Goal: Task Accomplishment & Management: Manage account settings

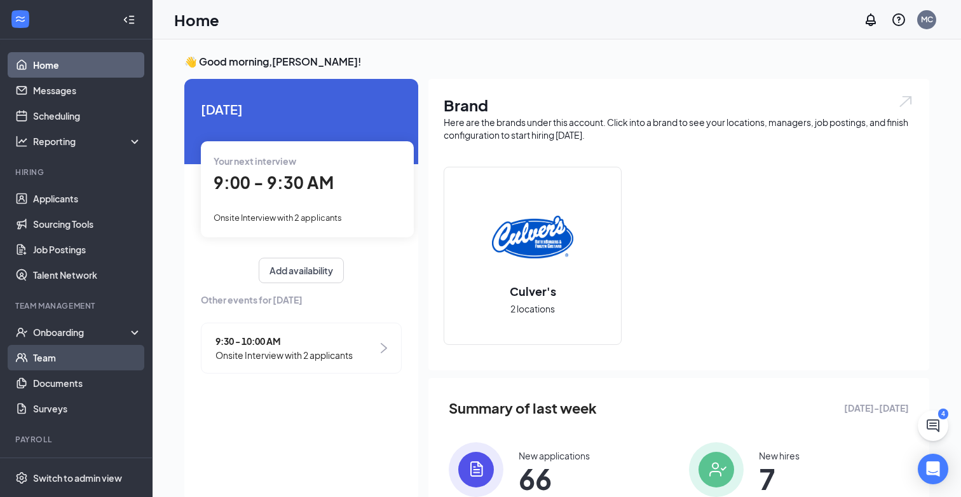
click at [52, 355] on link "Team" at bounding box center [87, 357] width 109 height 25
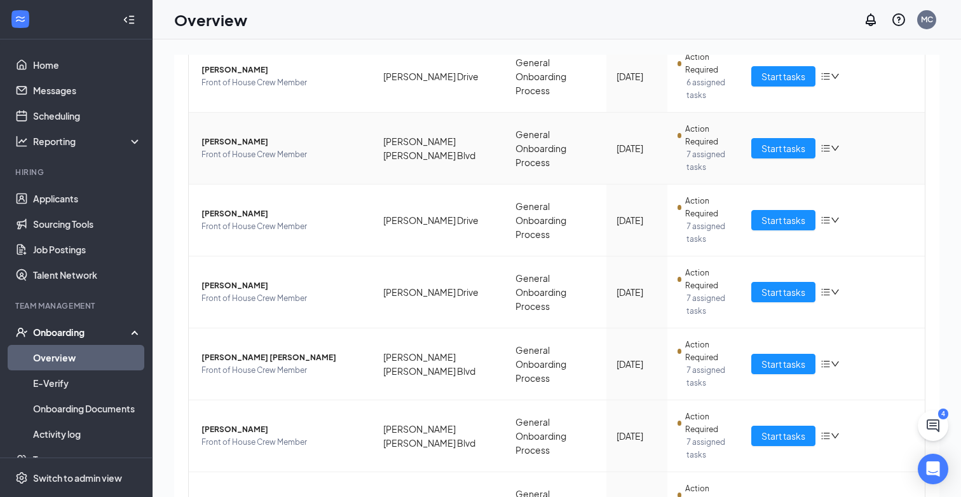
scroll to position [306, 0]
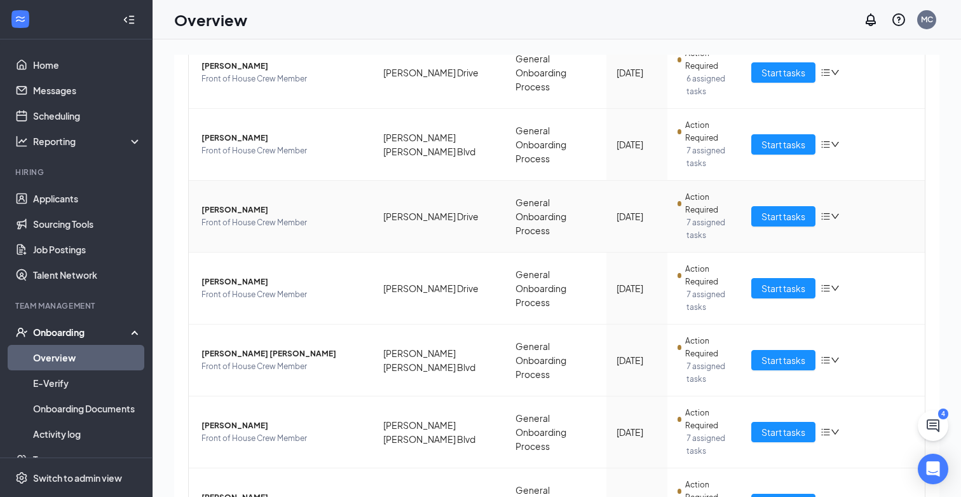
click at [831, 212] on icon "down" at bounding box center [835, 216] width 9 height 9
click at [707, 299] on div "Remove from onboarding" at bounding box center [763, 298] width 137 height 13
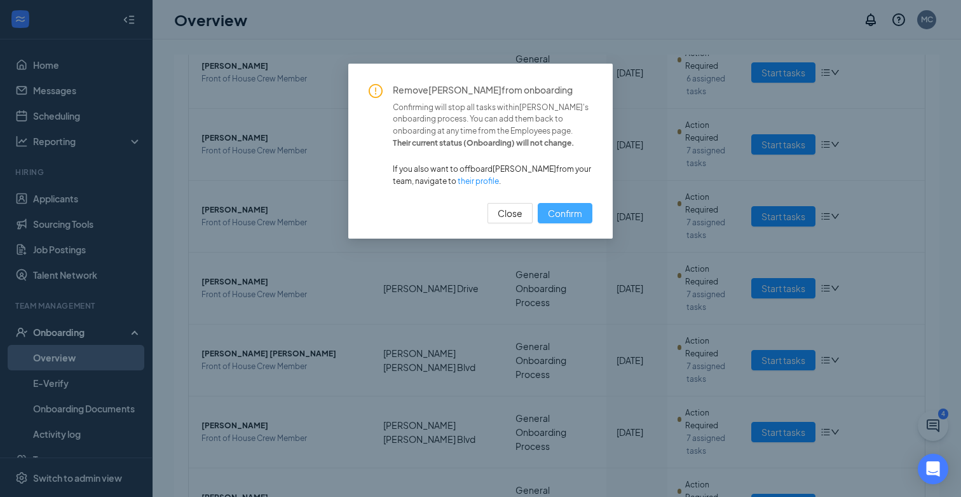
click at [564, 212] on span "Confirm" at bounding box center [565, 213] width 34 height 14
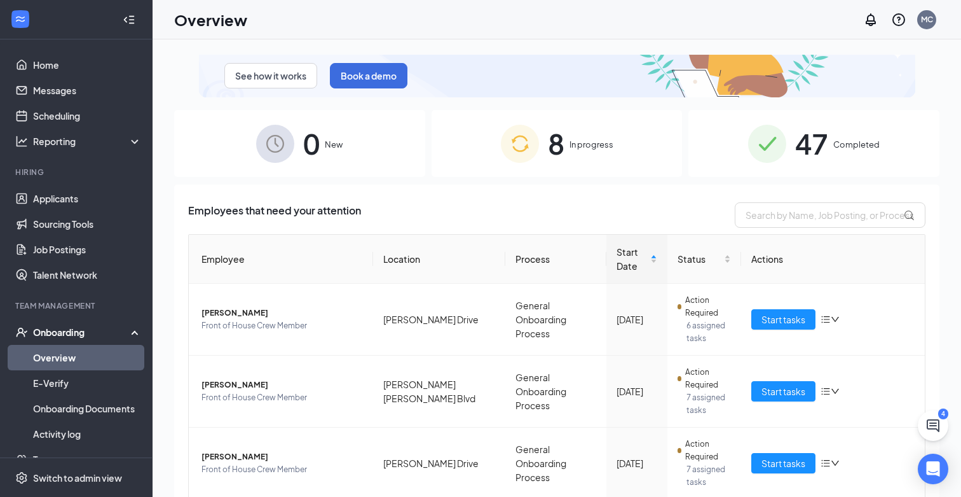
scroll to position [58, 0]
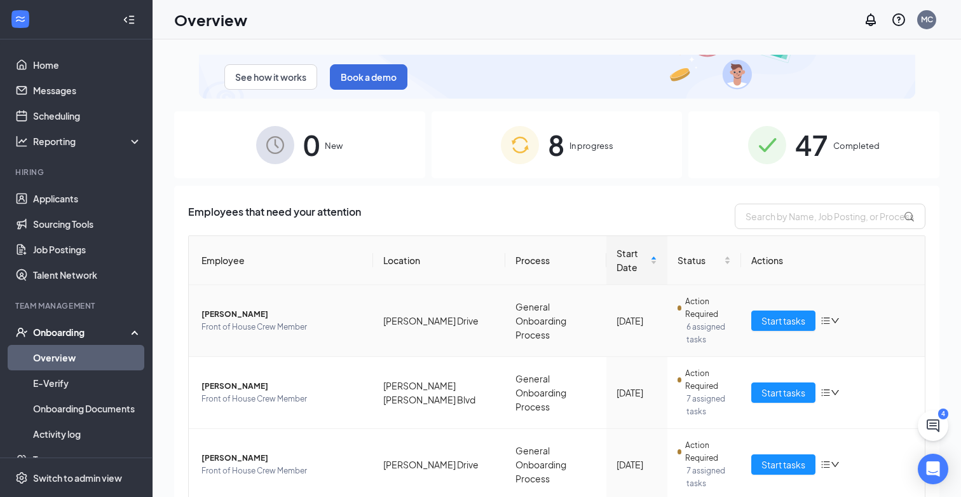
click at [237, 319] on span "Jaleah A McFarland" at bounding box center [283, 314] width 162 height 13
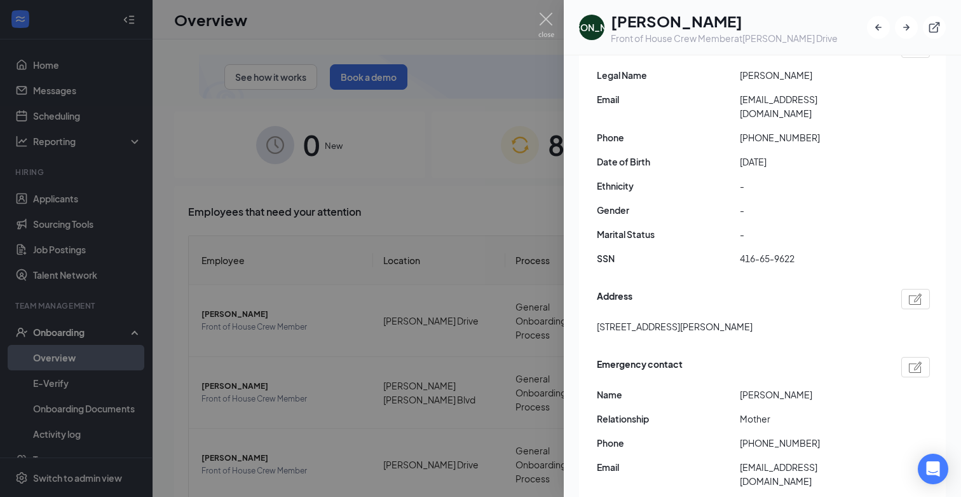
scroll to position [167, 0]
click at [545, 11] on div at bounding box center [480, 248] width 961 height 497
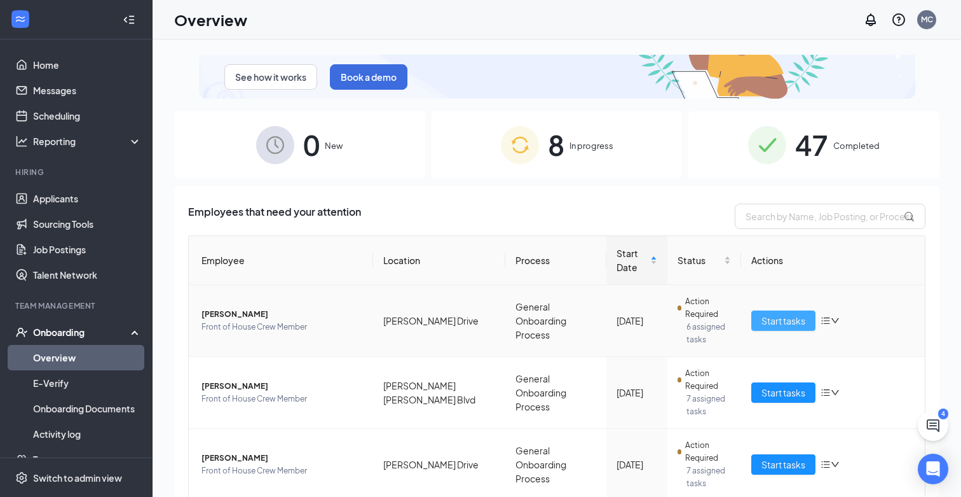
click at [797, 310] on button "Start tasks" at bounding box center [784, 320] width 64 height 20
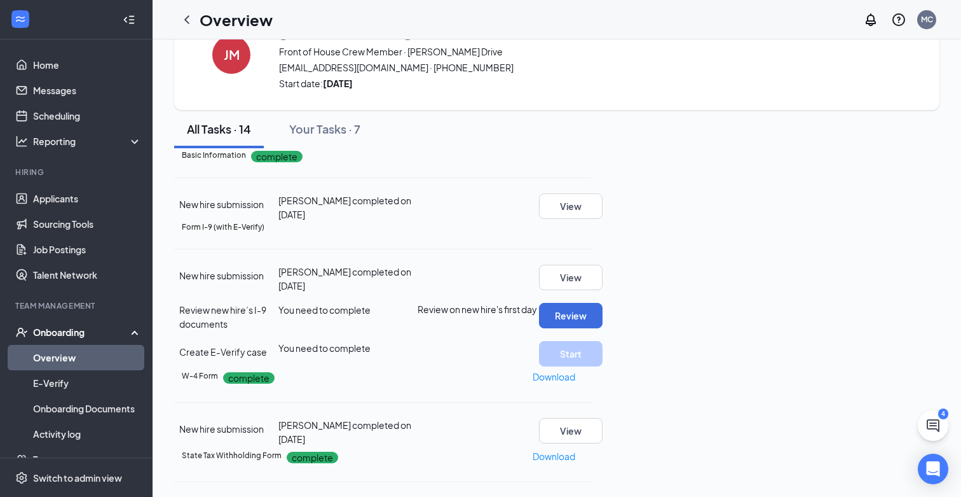
scroll to position [463, 0]
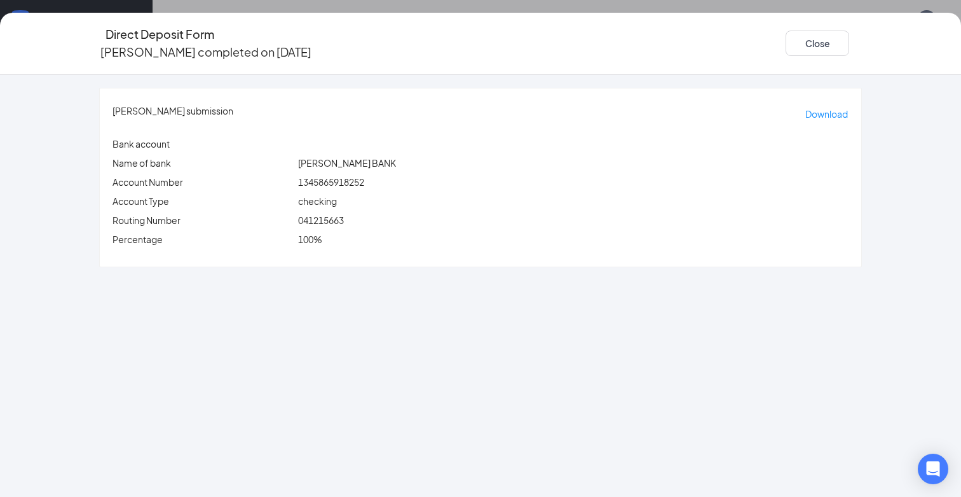
click at [862, 43] on icon "Ellipses" at bounding box center [862, 43] width 0 height 0
click at [868, 61] on span "Restart" at bounding box center [880, 64] width 31 height 14
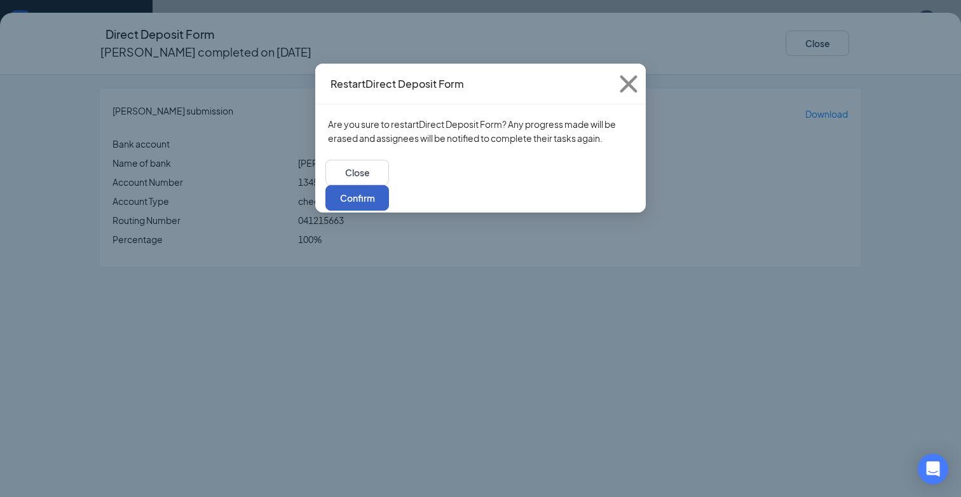
click at [389, 185] on button "Confirm" at bounding box center [358, 197] width 64 height 25
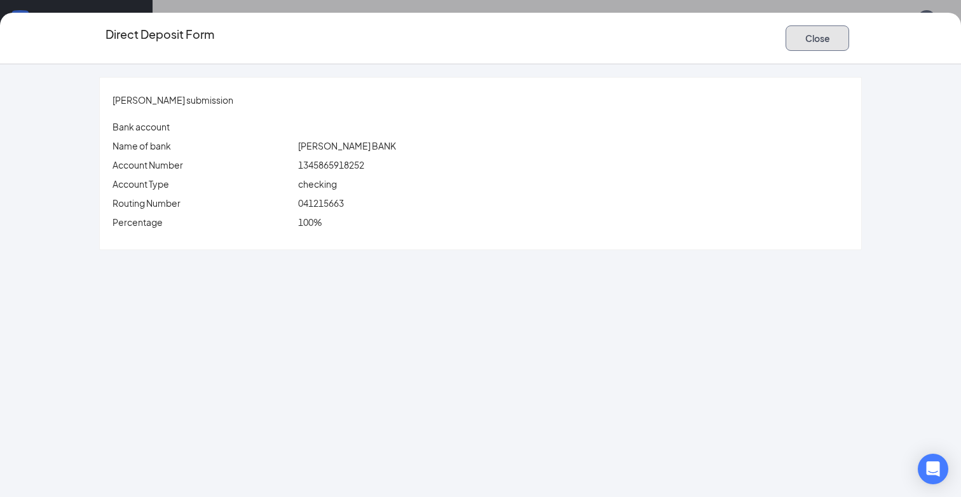
click at [799, 41] on button "Close" at bounding box center [818, 37] width 64 height 25
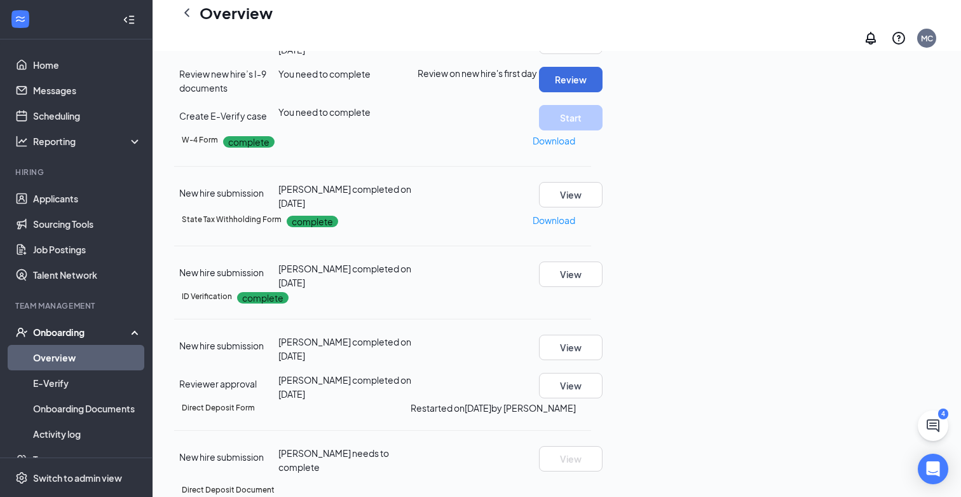
scroll to position [259, 0]
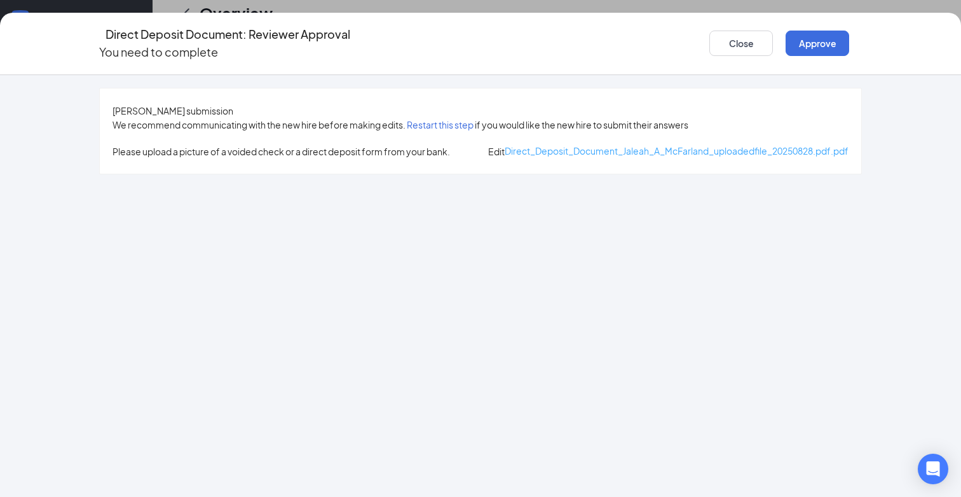
click at [505, 151] on span "Direct_Deposit_Document_Jaleah_A_McFarland_uploadedfile_20250828.pdf.pdf" at bounding box center [677, 150] width 344 height 11
click at [862, 43] on icon "Ellipses" at bounding box center [862, 43] width 0 height 0
click at [441, 118] on button "Restart this step" at bounding box center [440, 125] width 67 height 14
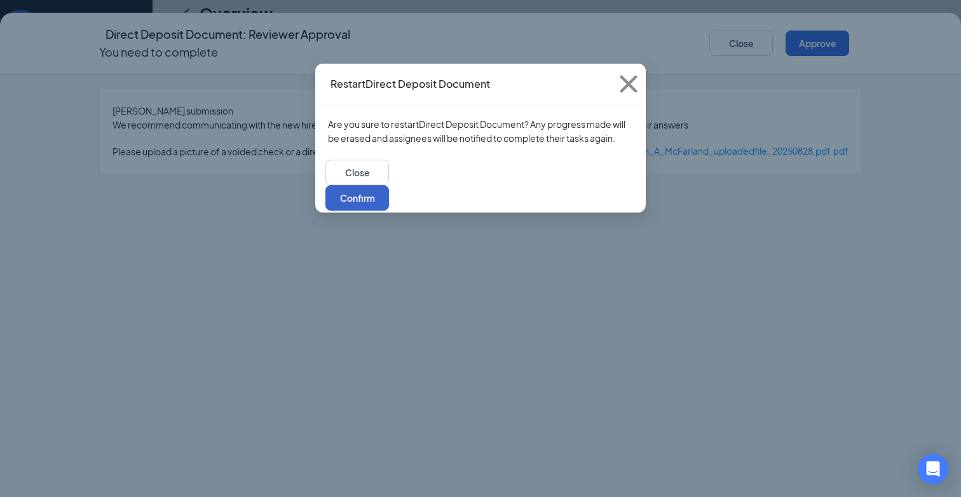
click at [389, 185] on button "Confirm" at bounding box center [358, 197] width 64 height 25
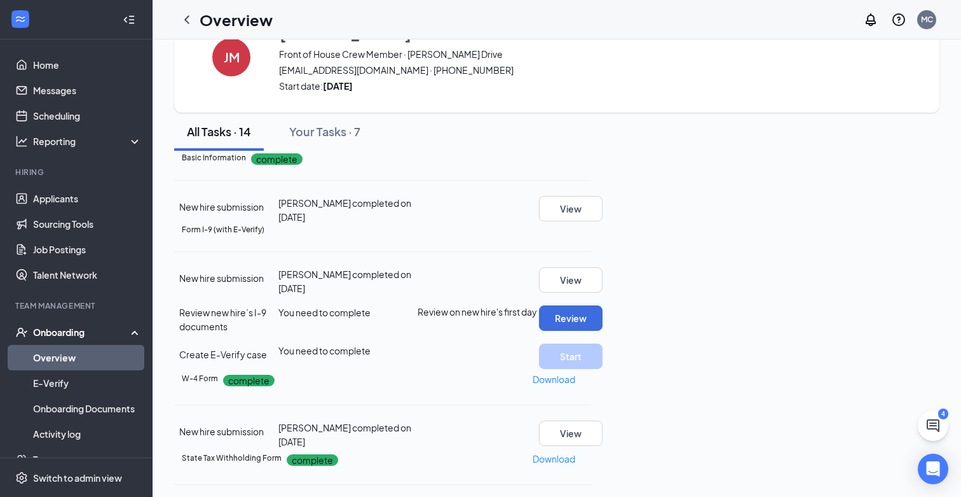
scroll to position [104, 0]
click at [603, 285] on button "View" at bounding box center [571, 279] width 64 height 25
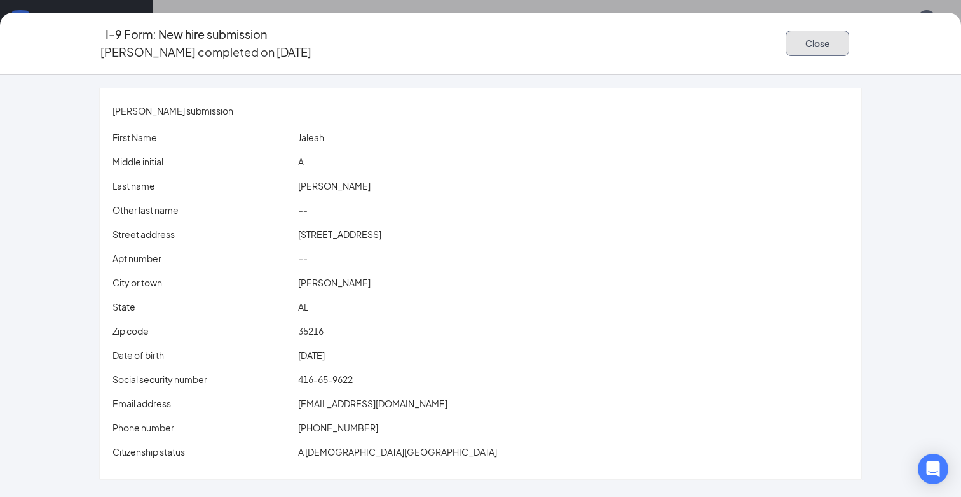
click at [796, 34] on button "Close" at bounding box center [818, 43] width 64 height 25
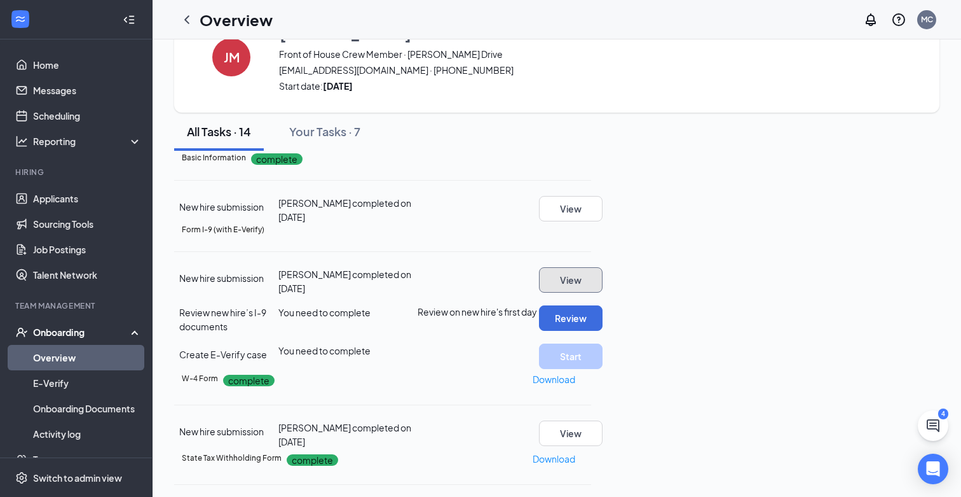
scroll to position [0, 0]
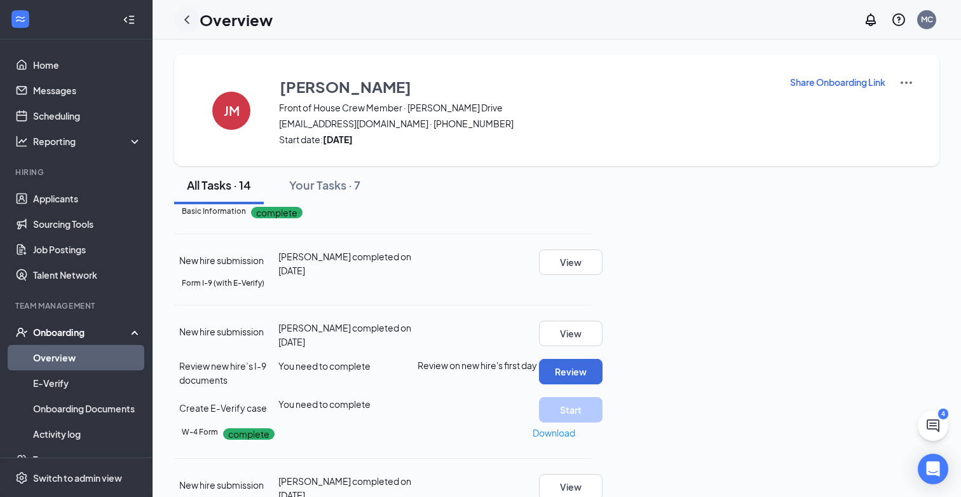
click at [189, 15] on icon "ChevronLeft" at bounding box center [186, 19] width 15 height 15
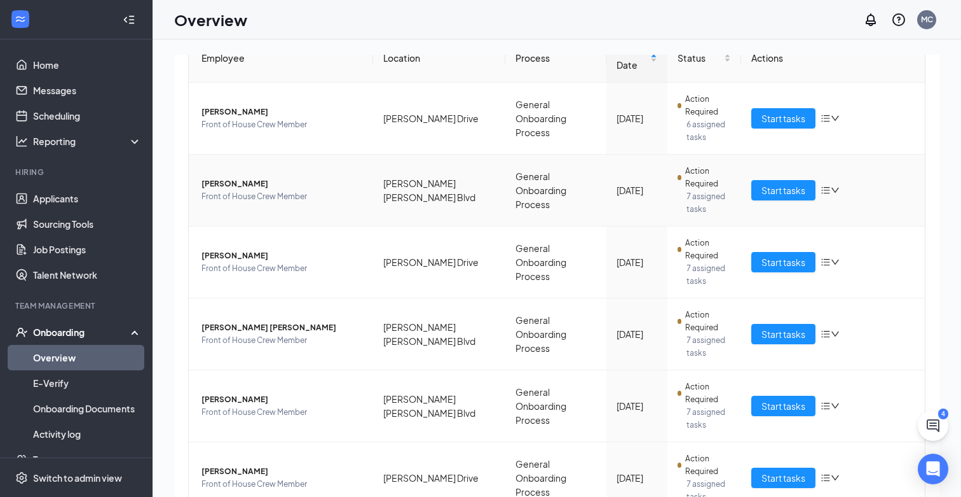
scroll to position [251, 0]
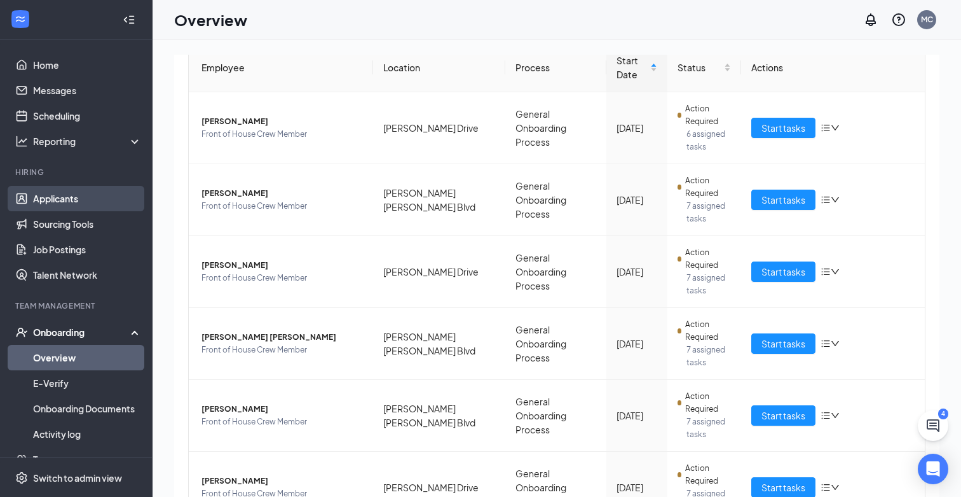
click at [60, 199] on link "Applicants" at bounding box center [87, 198] width 109 height 25
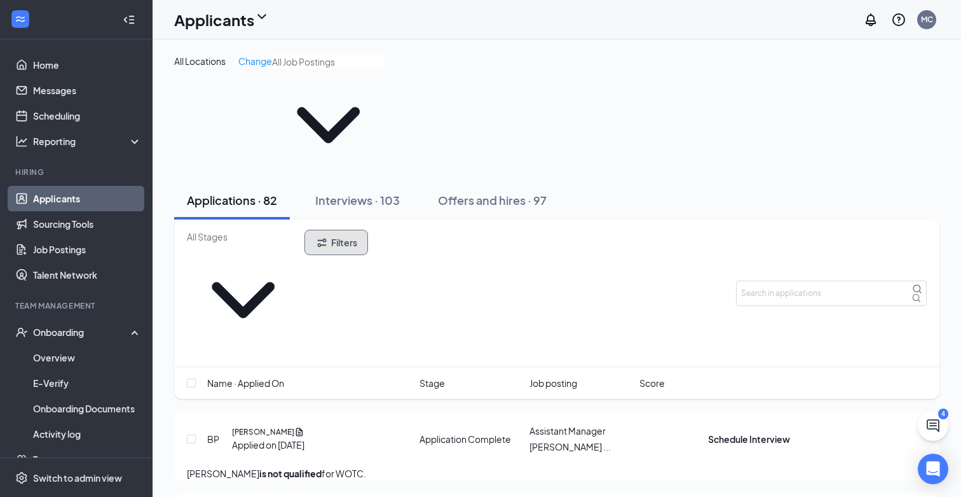
click at [368, 230] on button "Filters" at bounding box center [337, 242] width 64 height 25
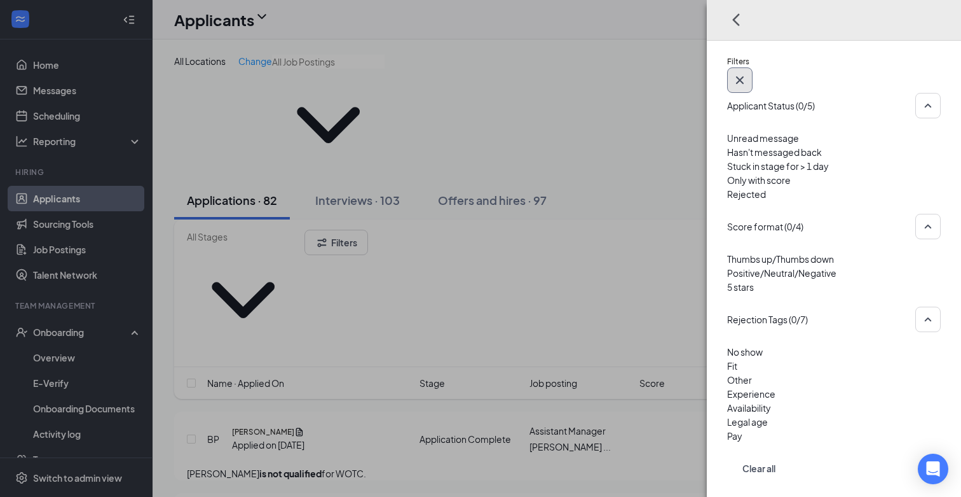
click at [748, 72] on icon "Cross" at bounding box center [739, 79] width 15 height 15
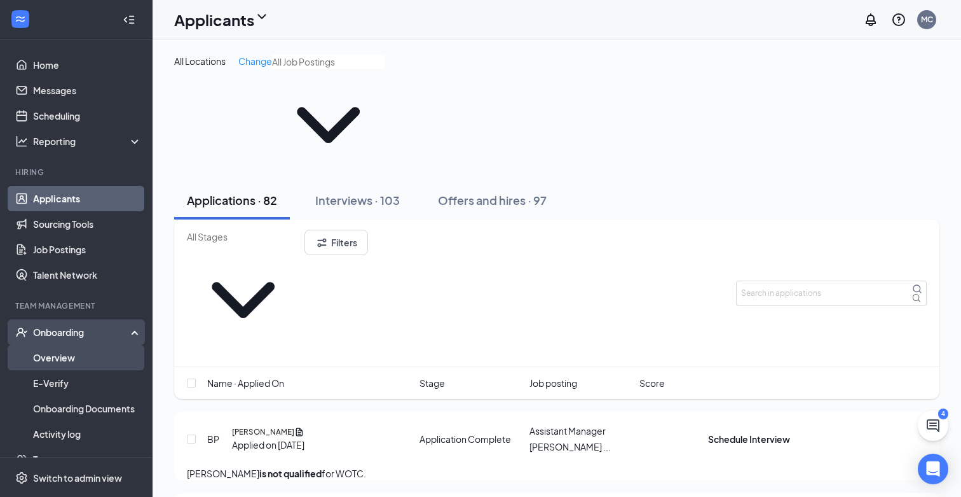
click at [55, 355] on link "Overview" at bounding box center [87, 357] width 109 height 25
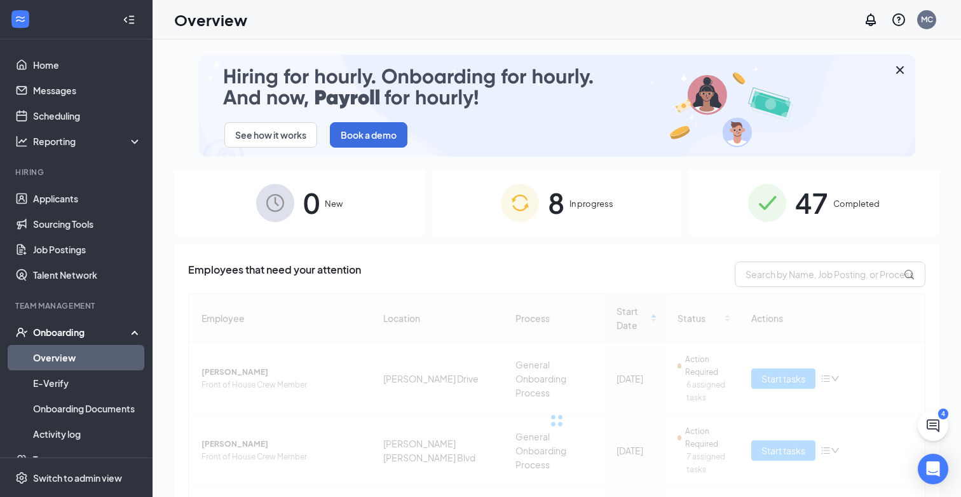
click at [829, 192] on div "47 Completed" at bounding box center [814, 202] width 251 height 67
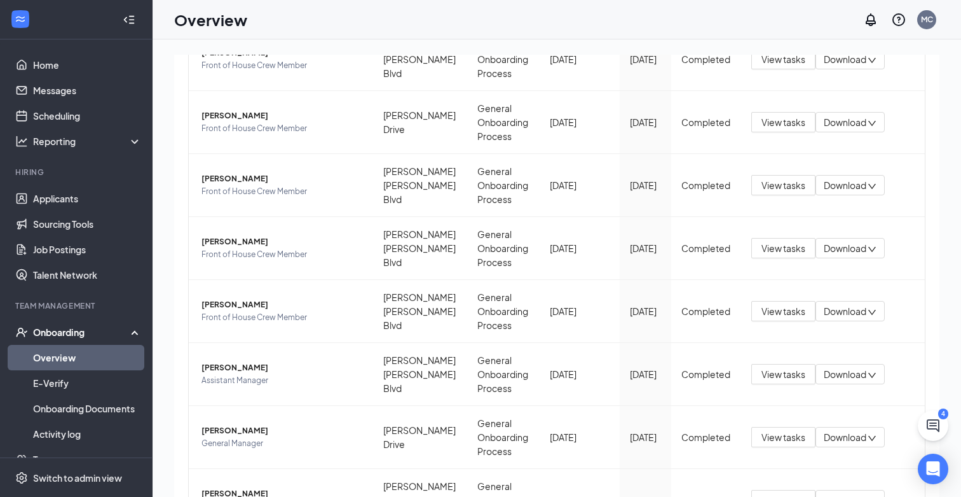
scroll to position [519, 0]
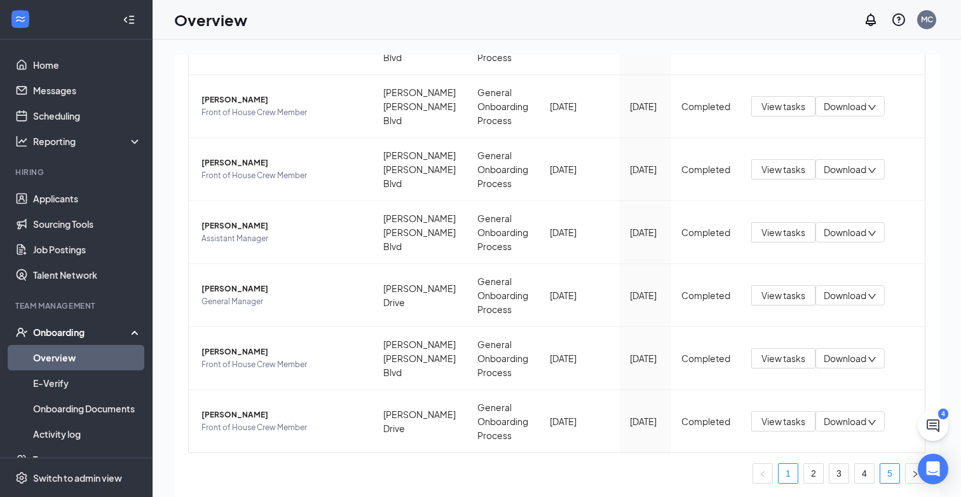
click at [887, 467] on link "5" at bounding box center [890, 473] width 19 height 19
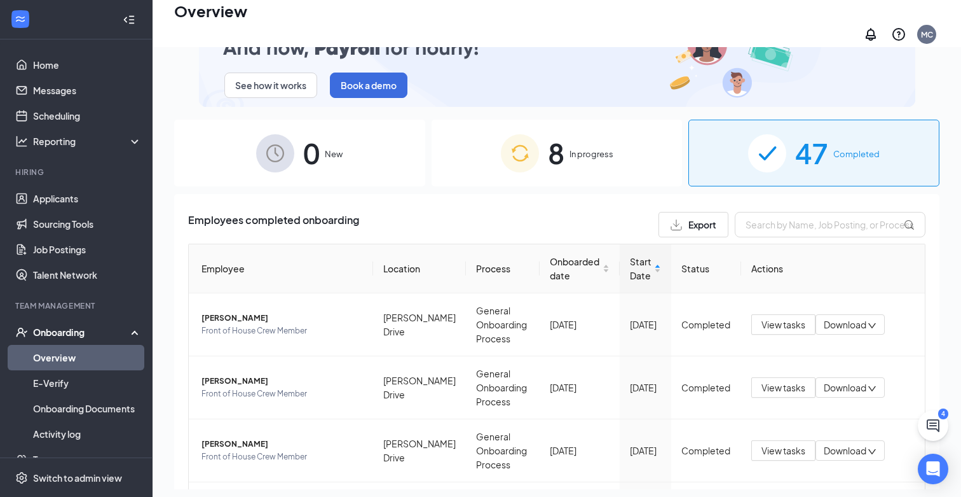
click at [612, 151] on span "In progress" at bounding box center [592, 154] width 44 height 13
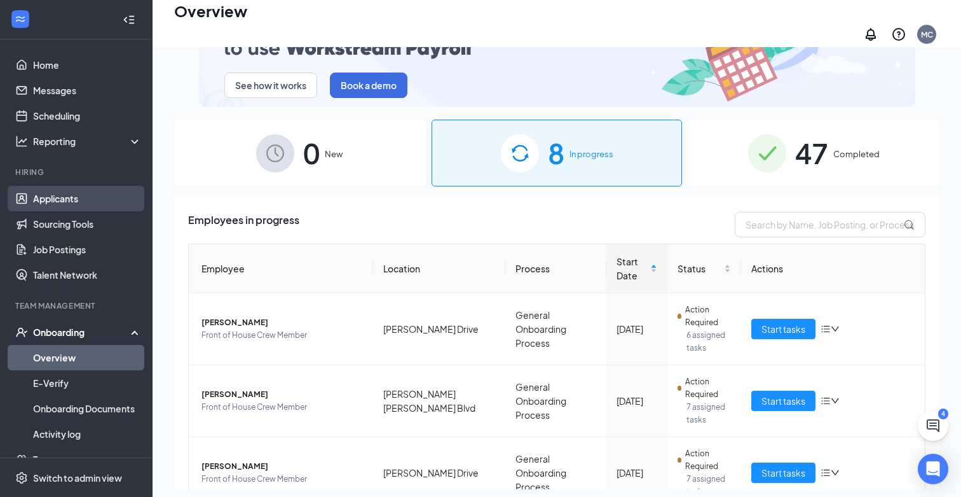
click at [46, 197] on link "Applicants" at bounding box center [87, 198] width 109 height 25
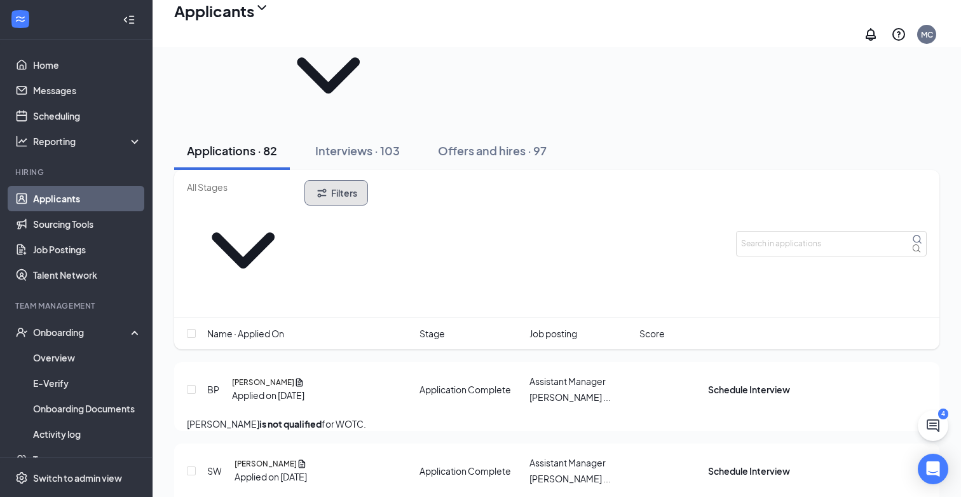
click at [326, 188] on icon "Filter" at bounding box center [321, 192] width 9 height 9
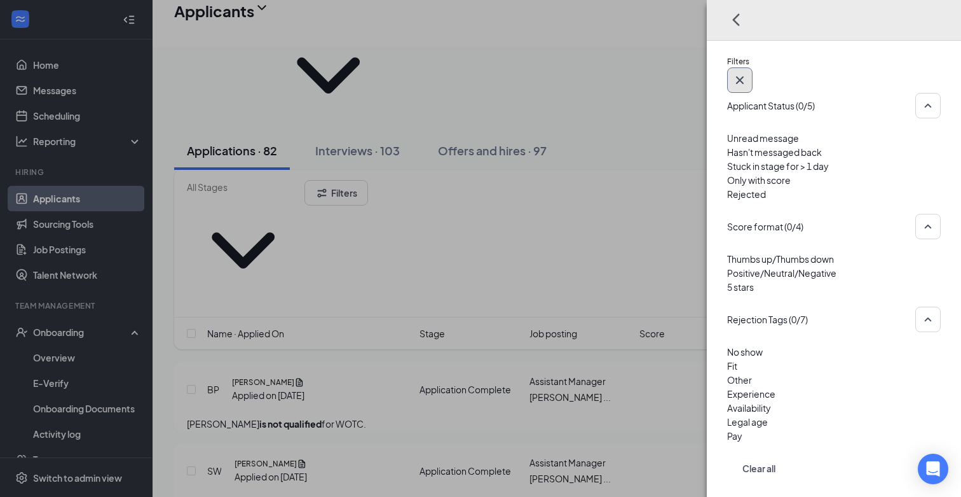
click at [744, 76] on icon "Cross" at bounding box center [740, 80] width 8 height 8
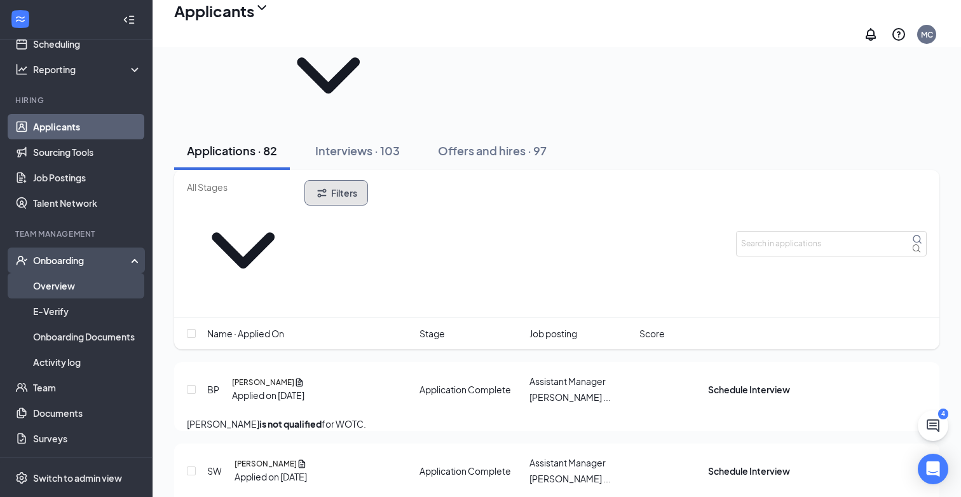
scroll to position [79, 0]
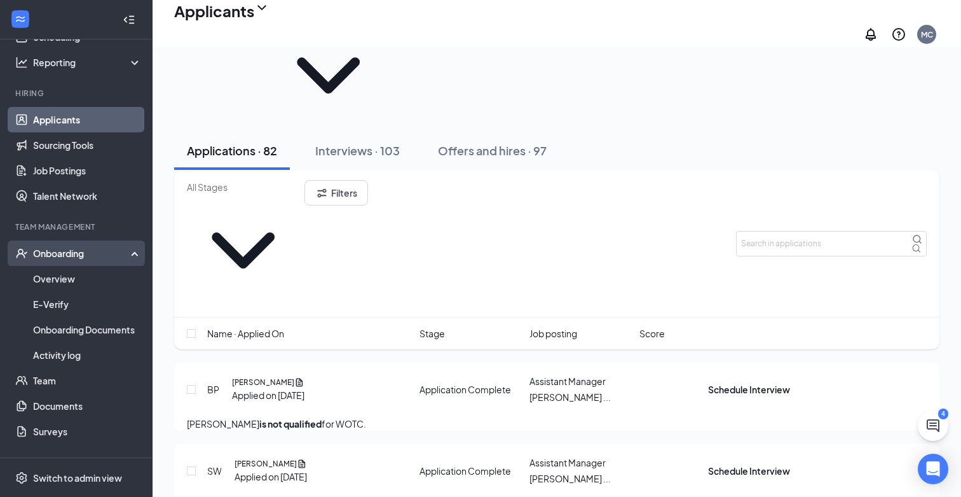
click at [59, 254] on div "Onboarding" at bounding box center [82, 253] width 98 height 13
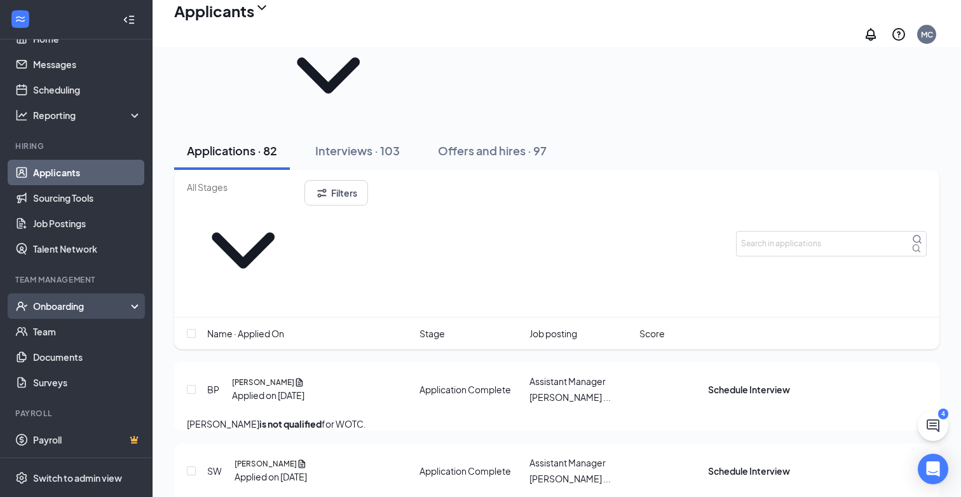
click at [47, 305] on div "Onboarding" at bounding box center [82, 305] width 98 height 13
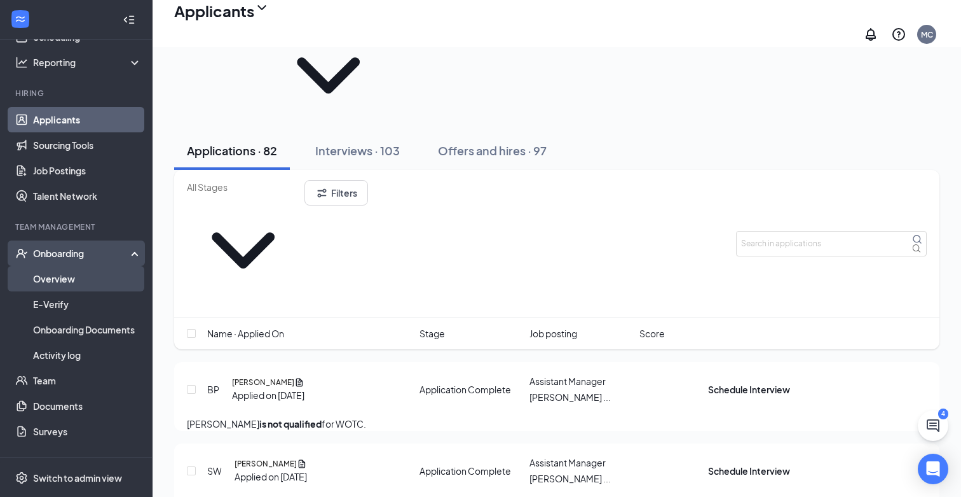
click at [55, 276] on link "Overview" at bounding box center [87, 278] width 109 height 25
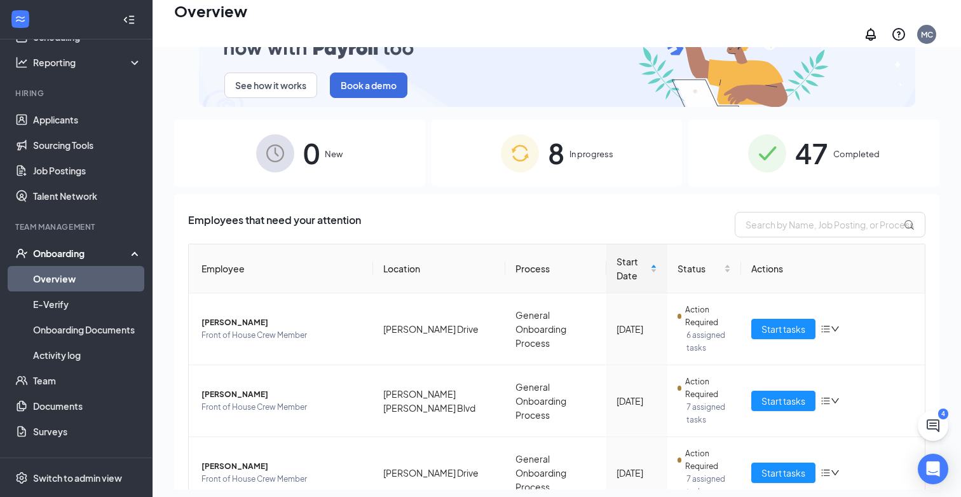
click at [832, 139] on div "47 Completed" at bounding box center [814, 153] width 251 height 67
